Goal: Task Accomplishment & Management: Use online tool/utility

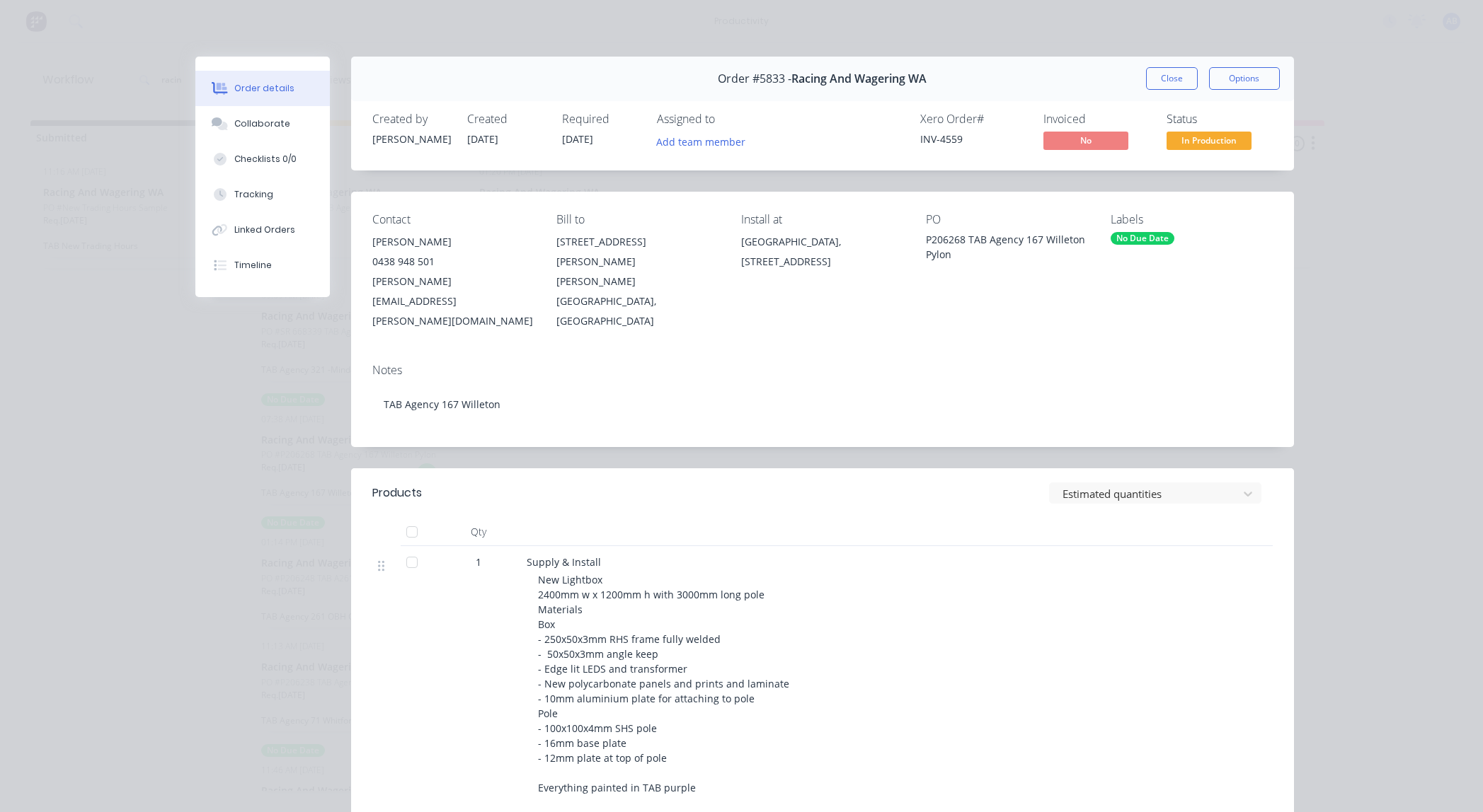
scroll to position [188, 0]
click at [1166, 75] on button "Close" at bounding box center [1171, 79] width 51 height 23
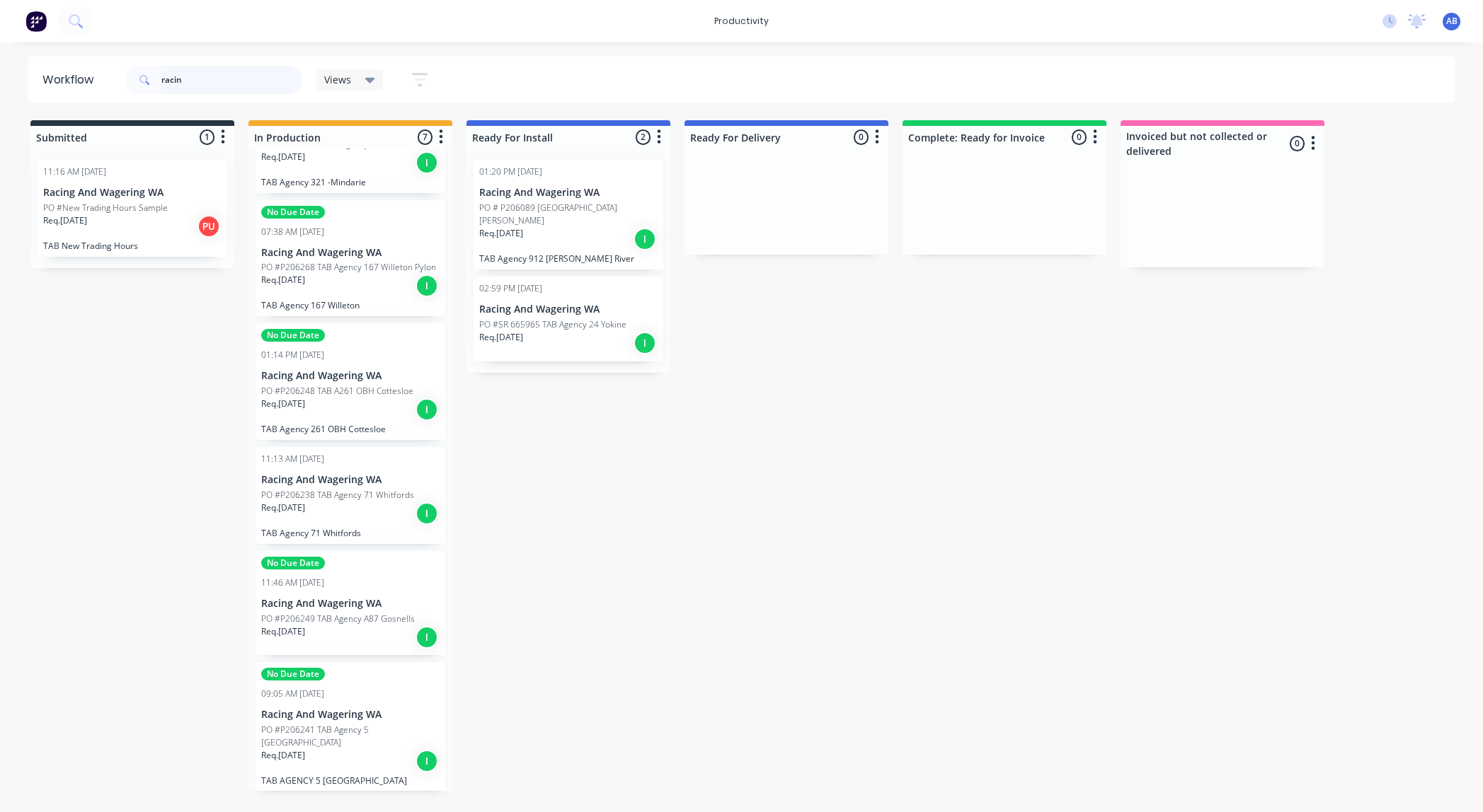
drag, startPoint x: 192, startPoint y: 81, endPoint x: -11, endPoint y: 67, distance: 203.5
click at [0, 67] on html "productivity productivity Workflow Planner Delivery Scheduling Timesheets No ne…" at bounding box center [741, 363] width 1483 height 727
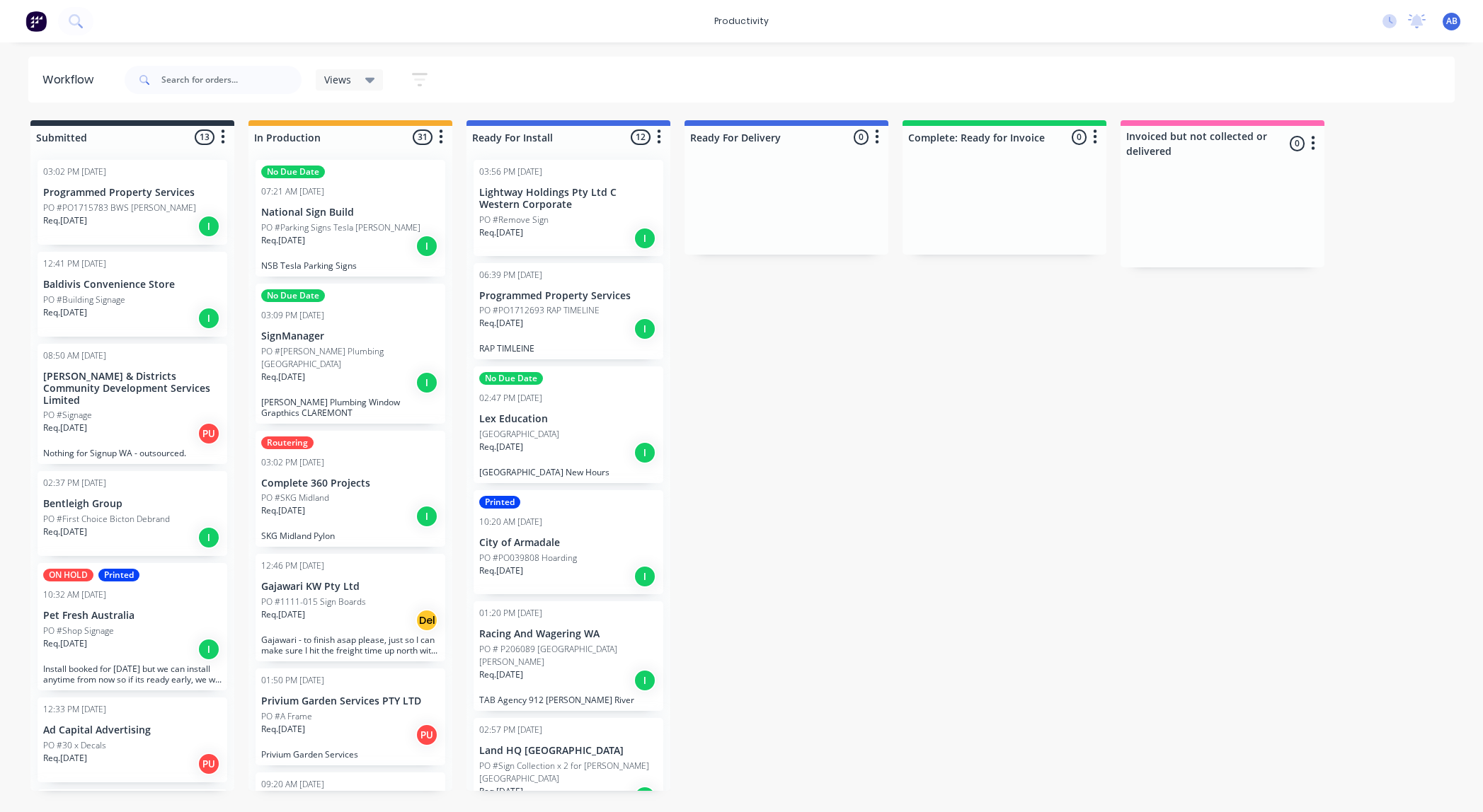
click at [355, 371] on div "Req. [DATE] I" at bounding box center [350, 382] width 179 height 24
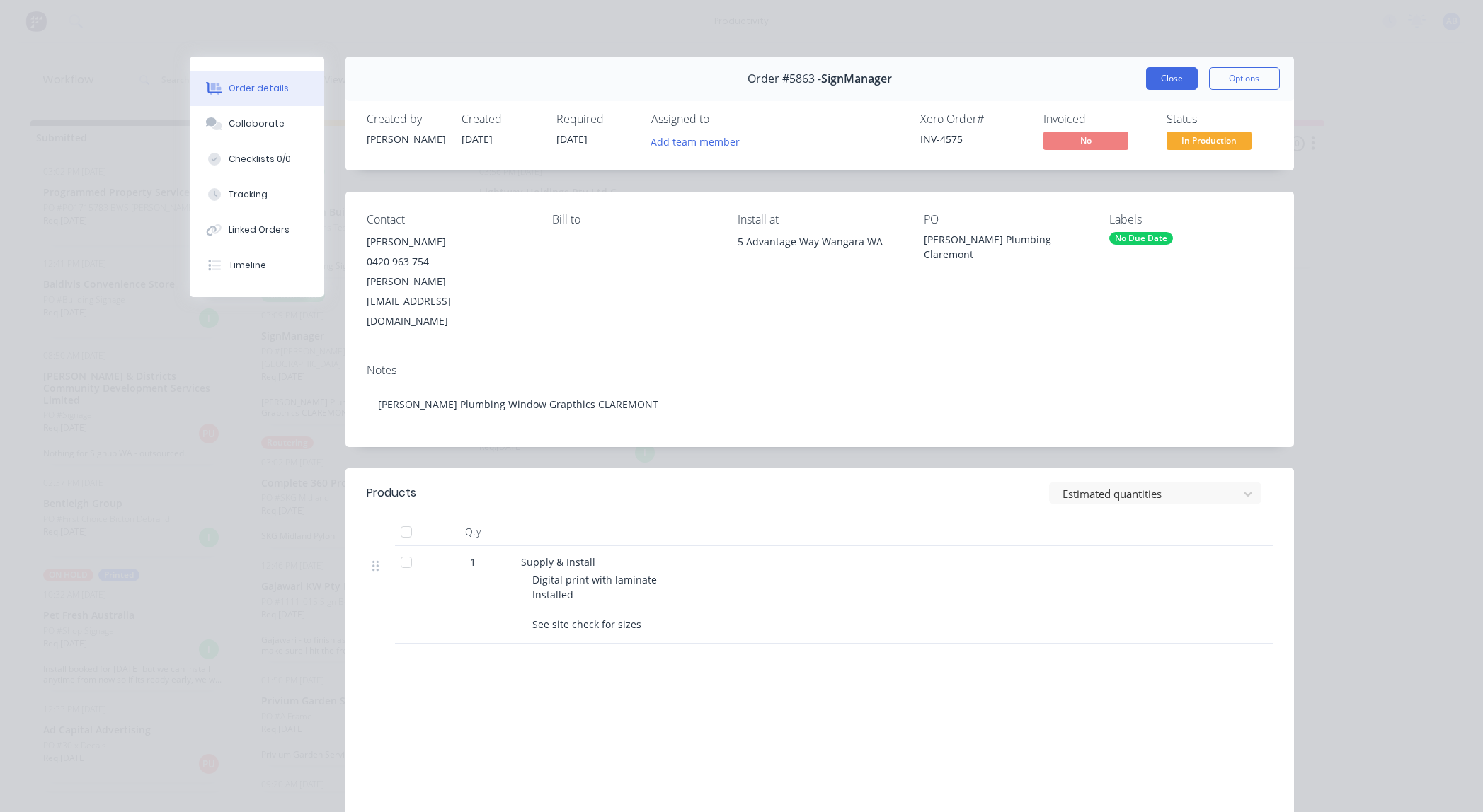
click at [1156, 79] on button "Close" at bounding box center [1171, 79] width 51 height 23
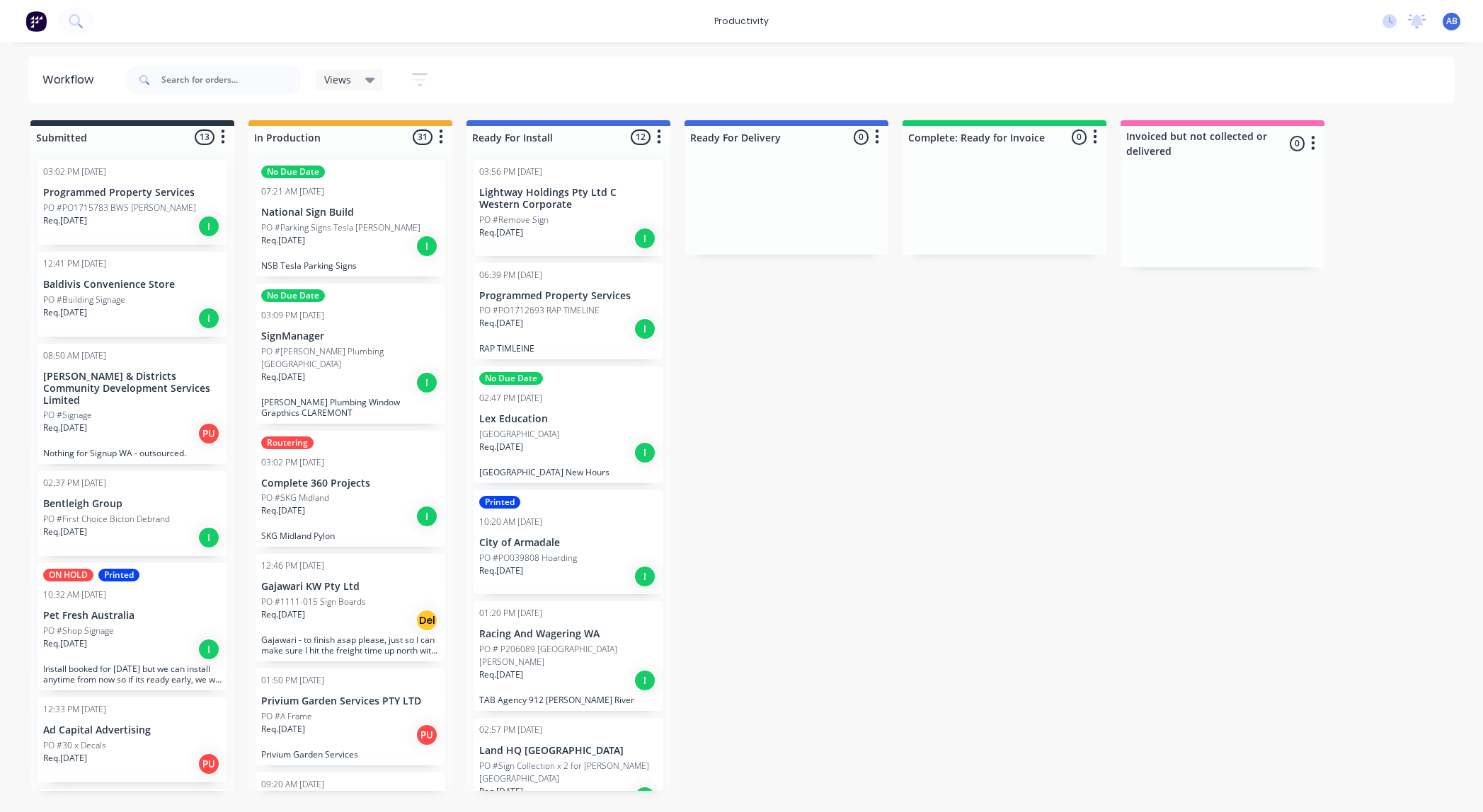
click at [357, 241] on div "Req. [DATE] I" at bounding box center [350, 246] width 179 height 24
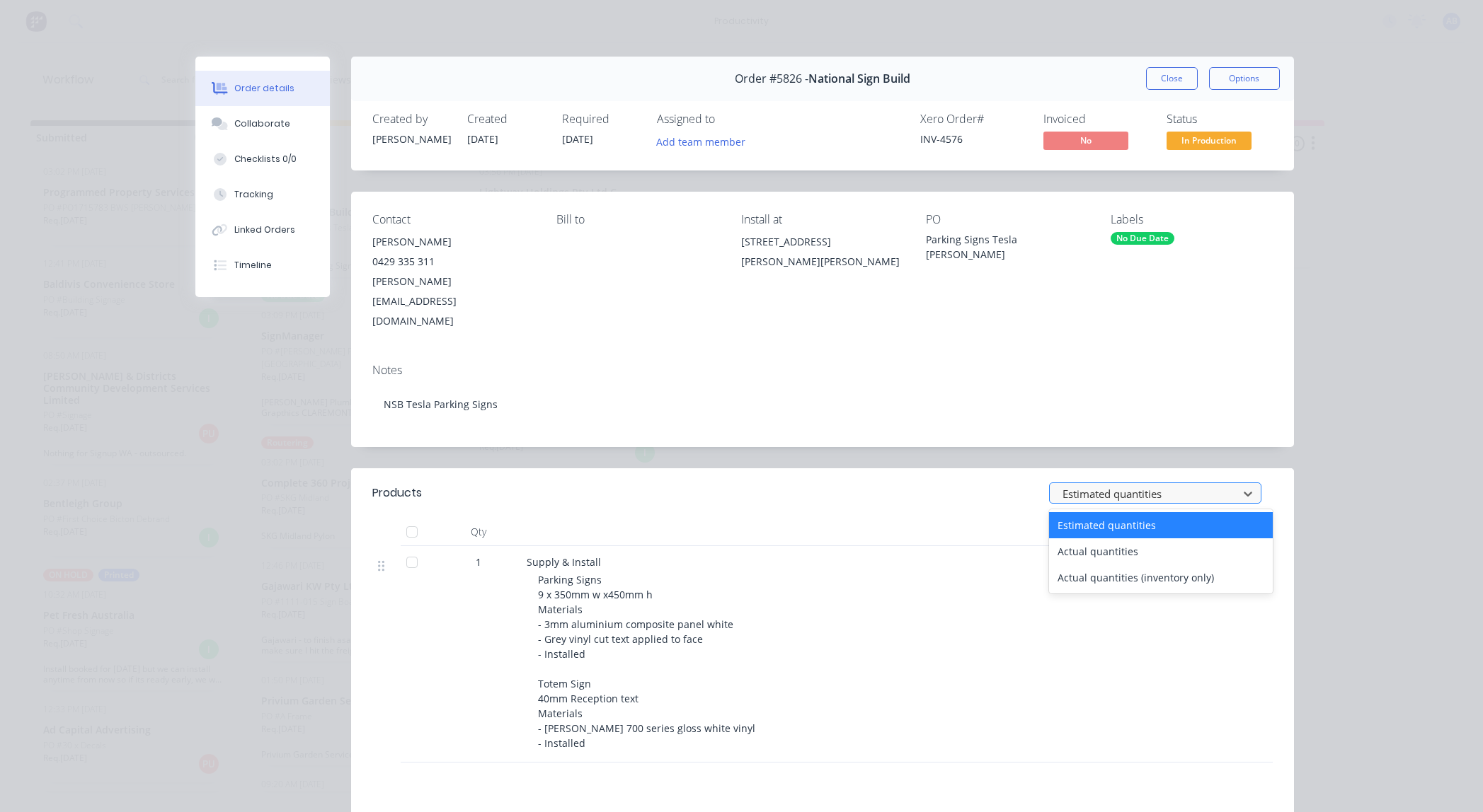
click at [1111, 486] on div at bounding box center [1146, 494] width 170 height 18
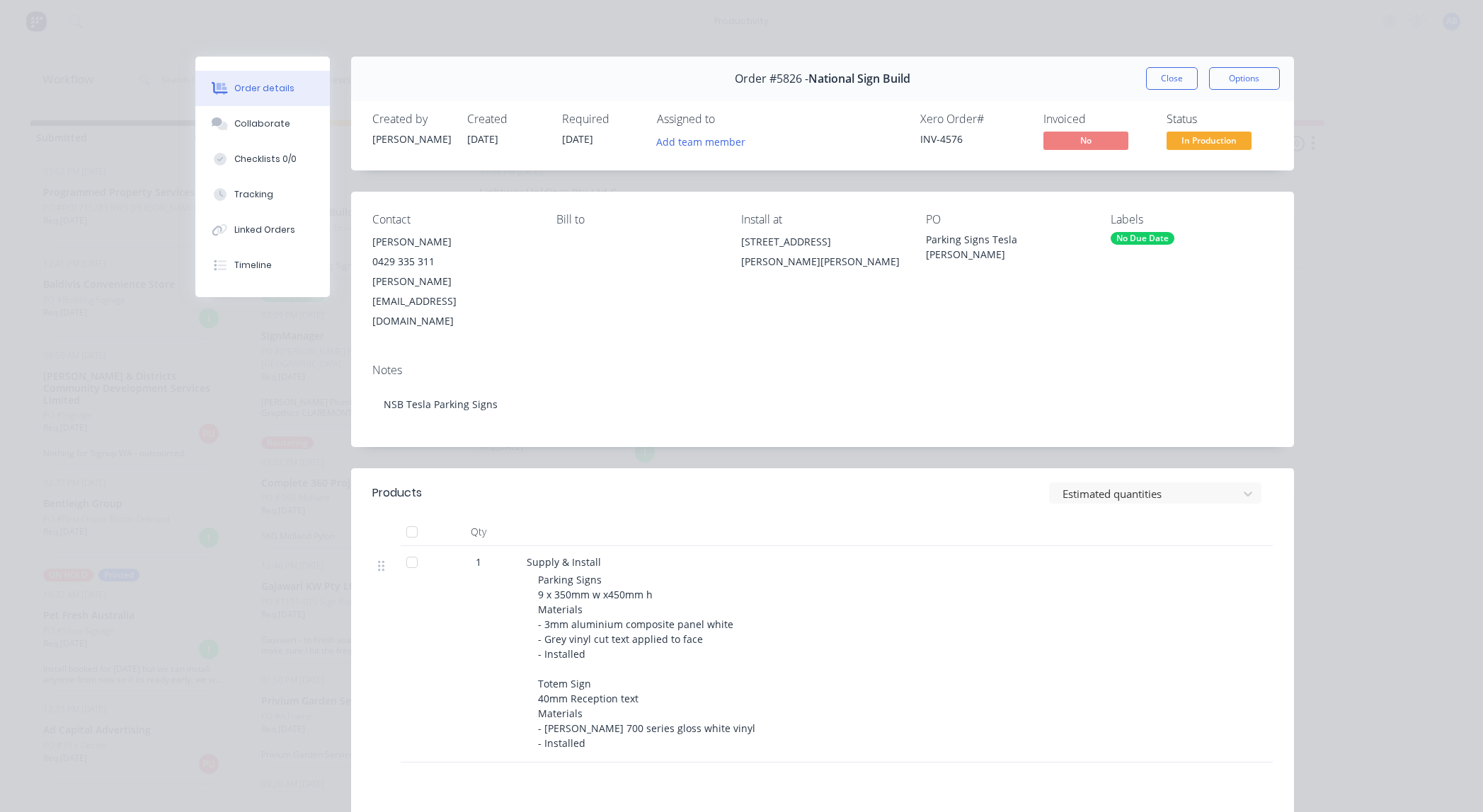
click at [974, 483] on div "Estimated quantities" at bounding box center [917, 493] width 709 height 21
click at [912, 572] on div "Parking Signs 9 x 350mm w x450mm h Materials - 3mm aluminium composite panel wh…" at bounding box center [809, 661] width 543 height 178
click at [1152, 79] on button "Close" at bounding box center [1171, 79] width 51 height 23
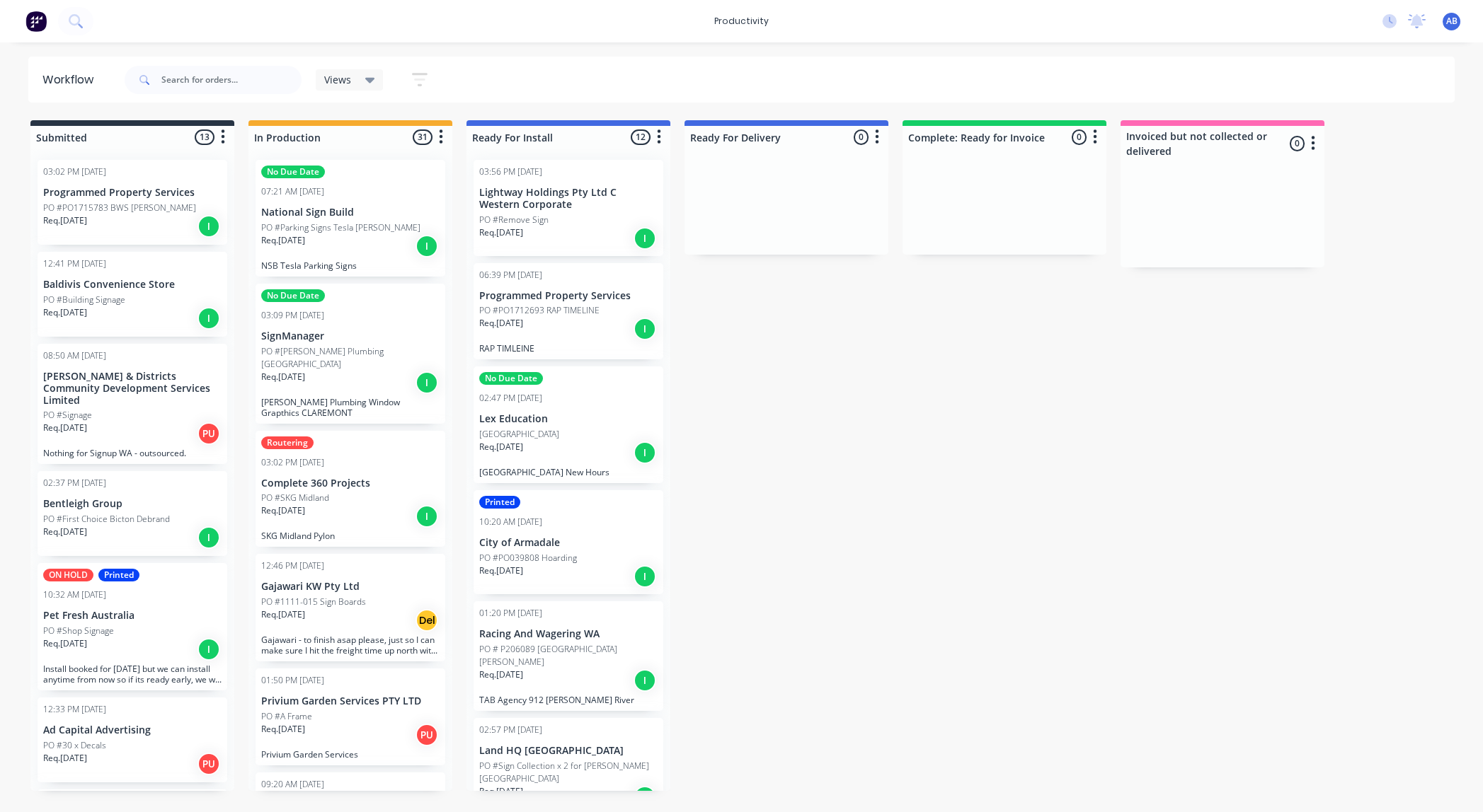
click at [389, 492] on div "PO #SKG Midland" at bounding box center [350, 498] width 179 height 13
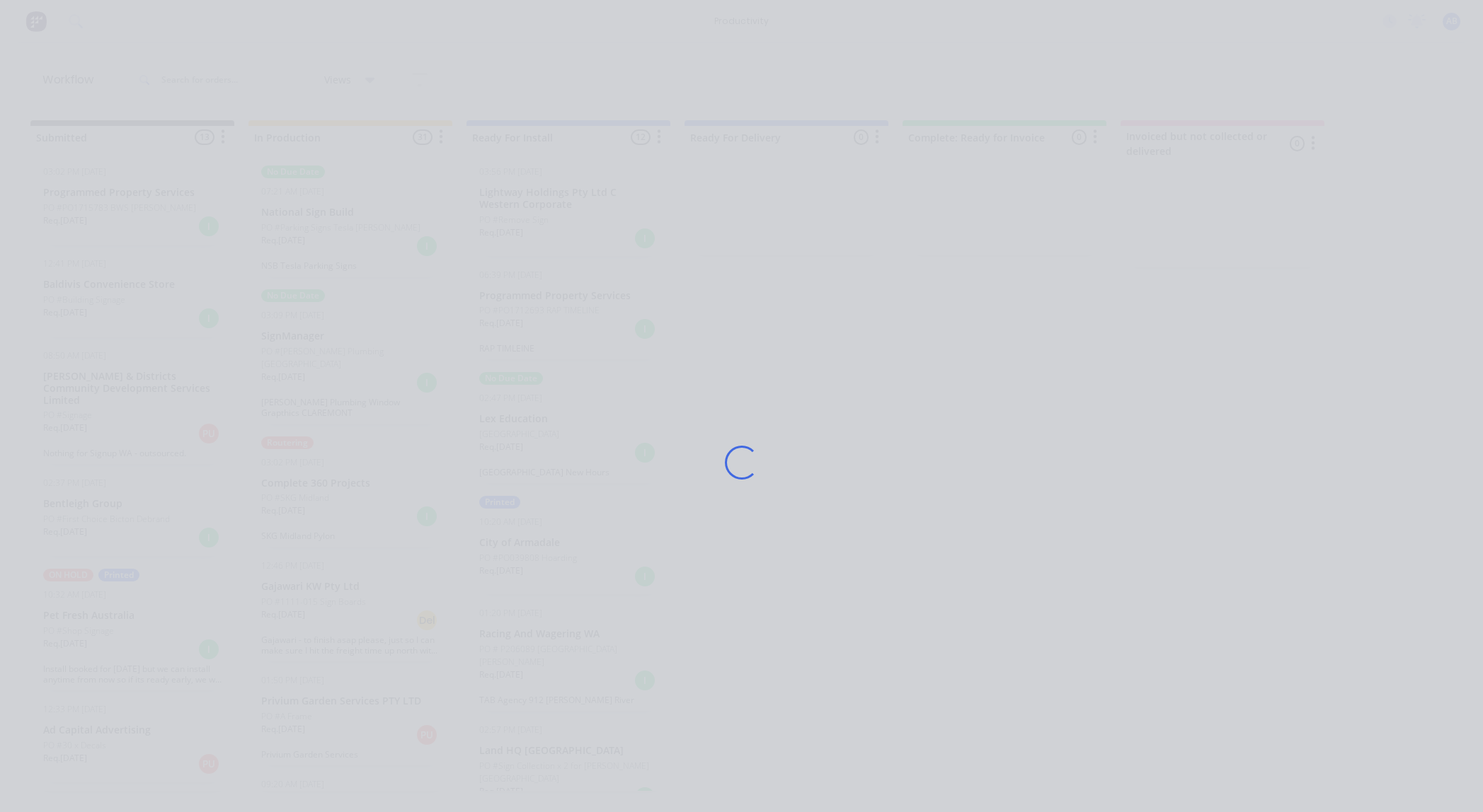
click at [389, 486] on div "Loading..." at bounding box center [742, 463] width 1133 height 812
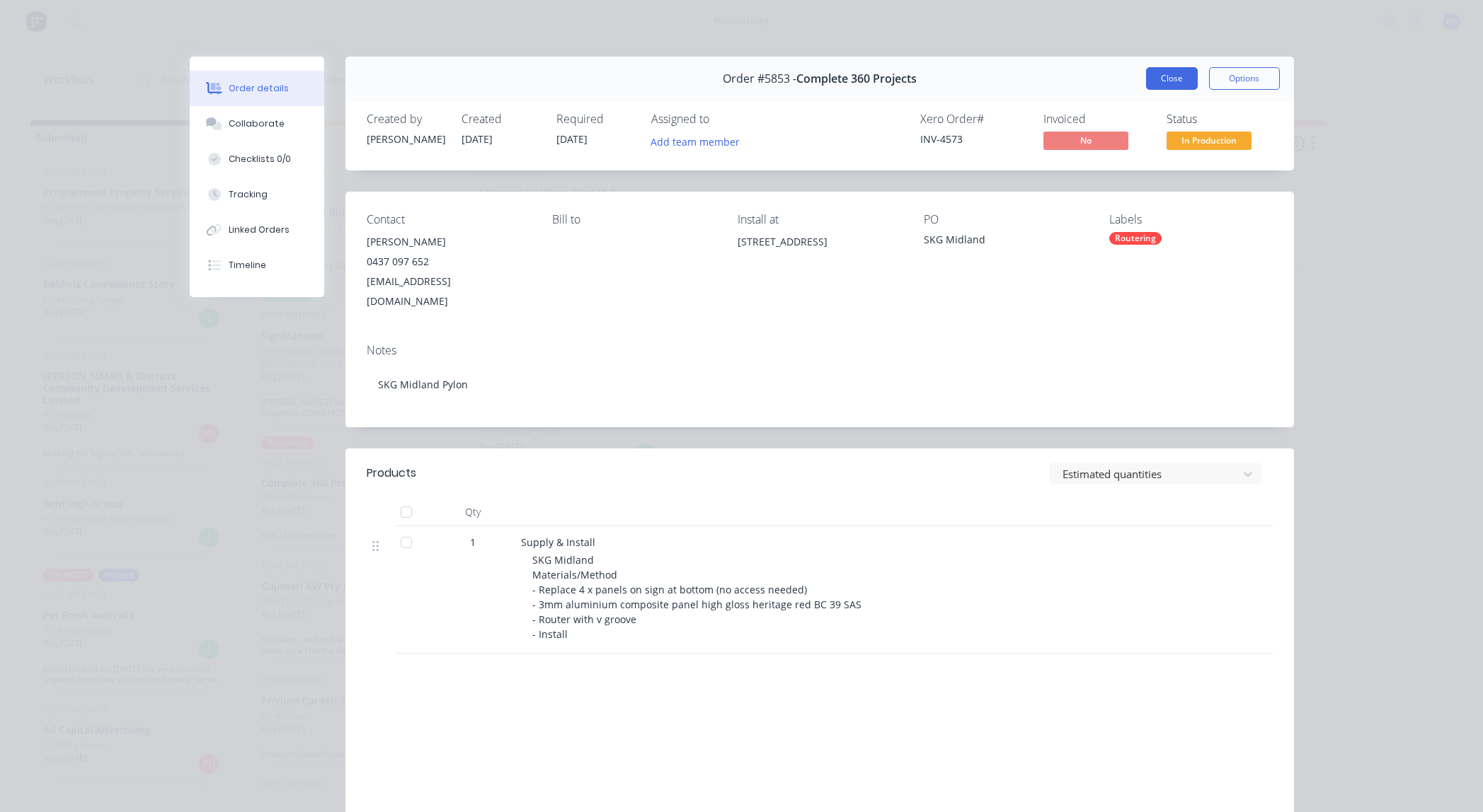
click at [1174, 81] on button "Close" at bounding box center [1171, 79] width 51 height 23
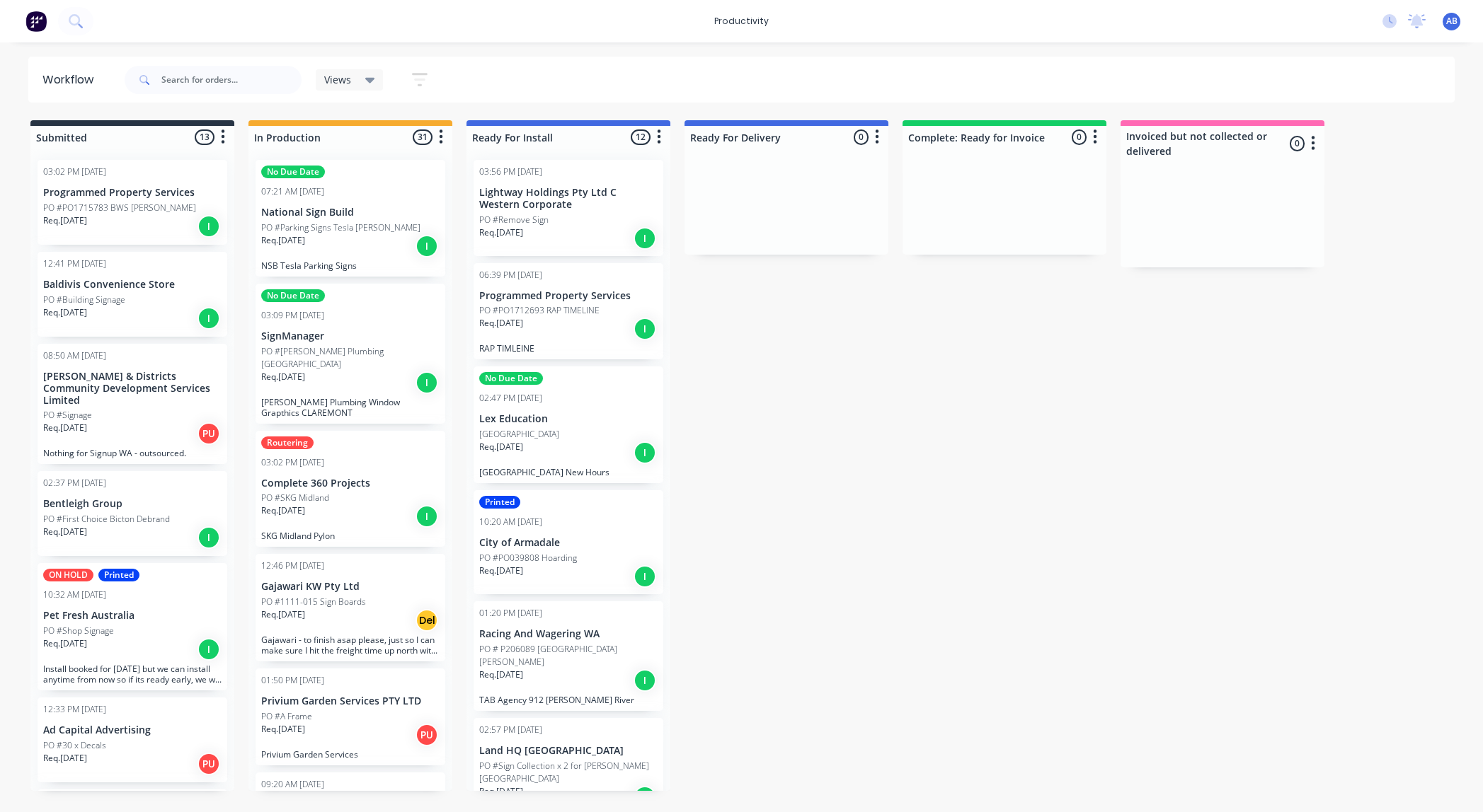
click at [292, 615] on div "Req. [DATE] Del" at bounding box center [350, 620] width 179 height 24
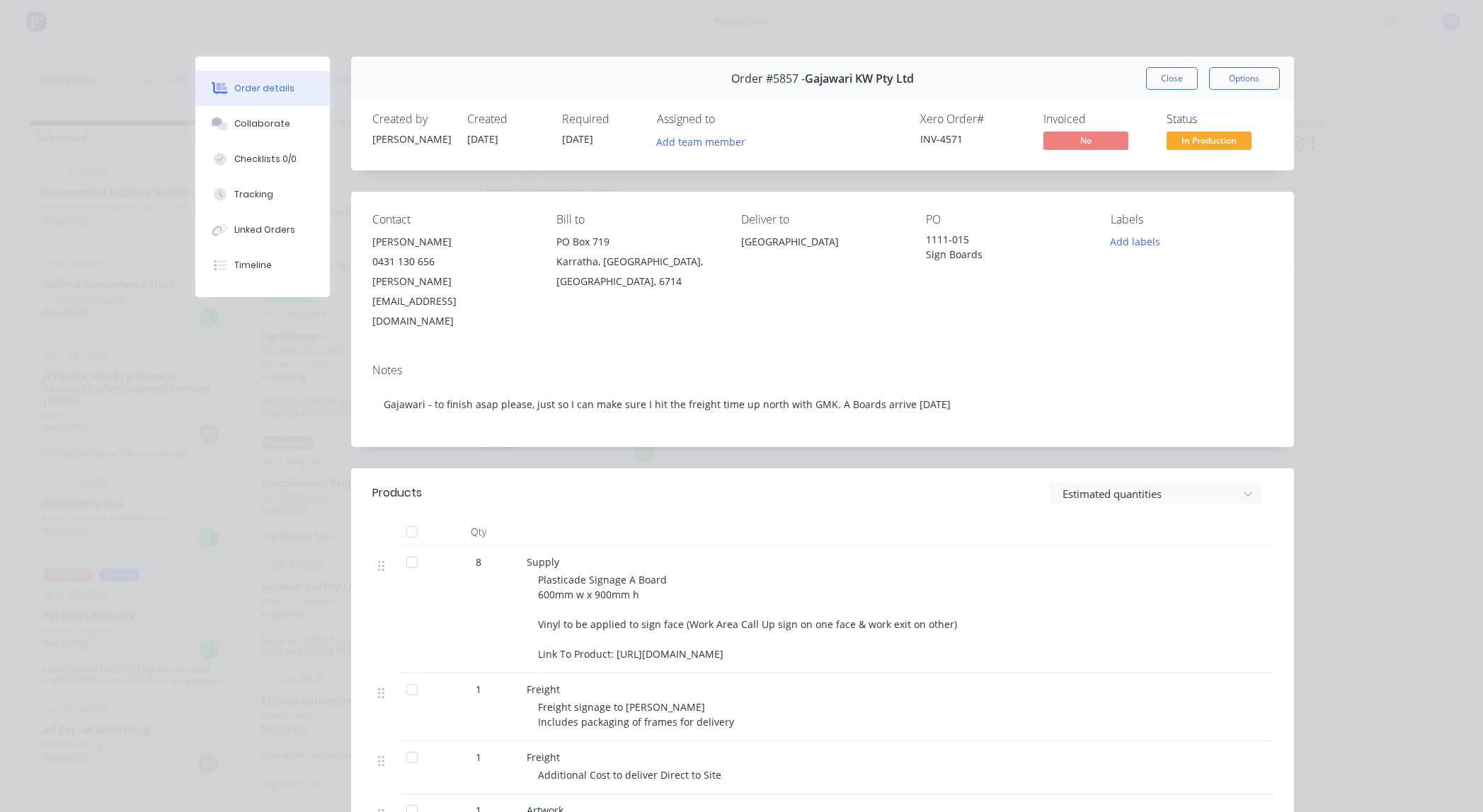
drag, startPoint x: 615, startPoint y: 616, endPoint x: 884, endPoint y: 616, distance: 269.0
click at [884, 616] on div "Plasticade Signage A Board 600mm w x 900mm h Vinyl to be applied to sign face (…" at bounding box center [809, 617] width 543 height 89
